Goal: Task Accomplishment & Management: Use online tool/utility

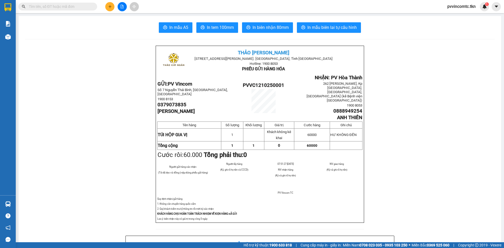
click at [109, 134] on section "Kết quả tìm kiếm ( 0 ) Bộ lọc No Data pvvincomtc.tkn 1 Báo cáo Mẫu 1: Báo cáo d…" at bounding box center [252, 124] width 504 height 248
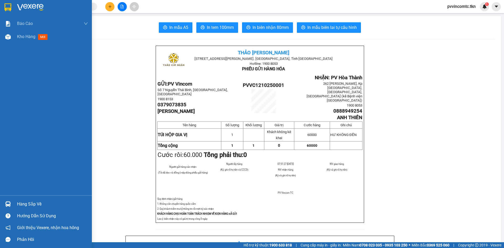
click at [11, 6] on img at bounding box center [7, 7] width 7 height 8
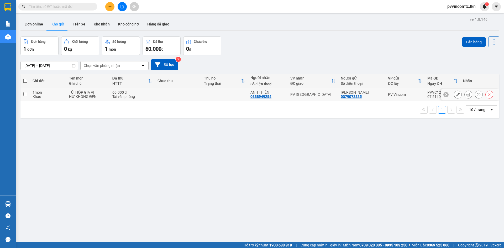
click at [28, 93] on td at bounding box center [24, 94] width 9 height 13
checkbox input "true"
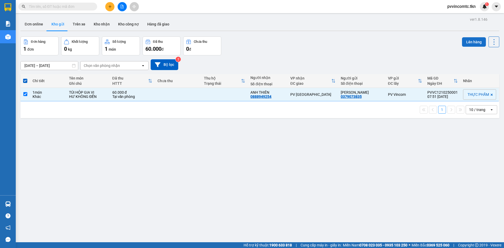
click at [465, 40] on button "Lên hàng" at bounding box center [474, 41] width 24 height 9
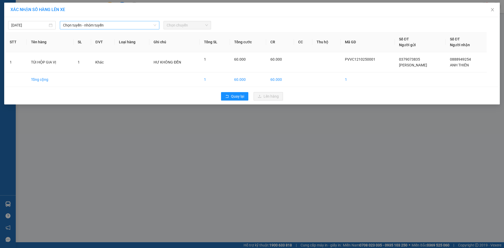
click at [133, 25] on span "Chọn tuyến - nhóm tuyến" at bounding box center [109, 25] width 93 height 8
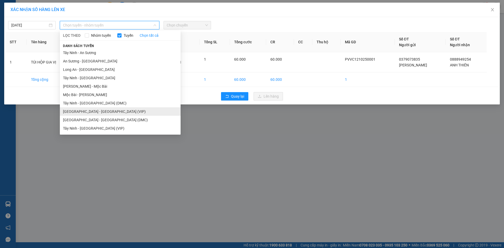
click at [128, 110] on li "[GEOGRAPHIC_DATA] - [GEOGRAPHIC_DATA] (VIP)" at bounding box center [120, 111] width 121 height 8
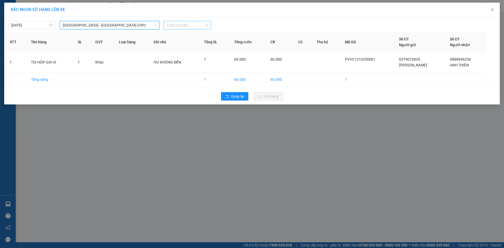
click at [180, 25] on span "Chọn chuyến" at bounding box center [187, 25] width 41 height 8
type input "338"
click at [179, 35] on div "08:40 - 50H-503.38" at bounding box center [187, 36] width 41 height 6
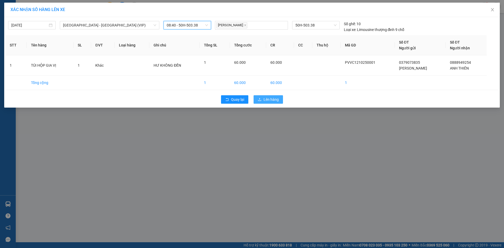
click at [276, 100] on span "Lên hàng" at bounding box center [271, 100] width 15 height 6
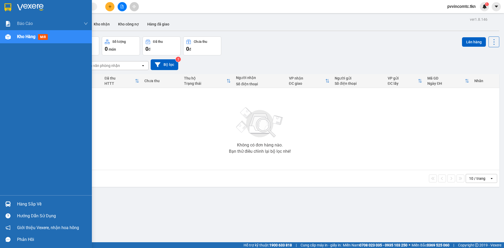
click at [23, 200] on div "Hàng sắp về" at bounding box center [52, 204] width 71 height 8
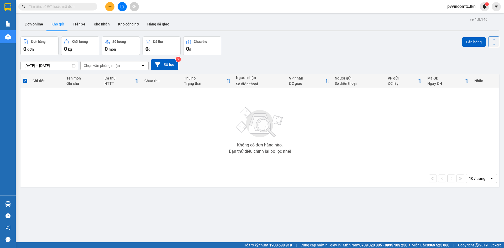
click at [50, 135] on section "Kết quả tìm kiếm ( 0 ) Bộ lọc No Data pvvincomtc.tkn 1 Báo cáo Mẫu 1: Báo cáo d…" at bounding box center [252, 124] width 504 height 248
